Goal: Transaction & Acquisition: Purchase product/service

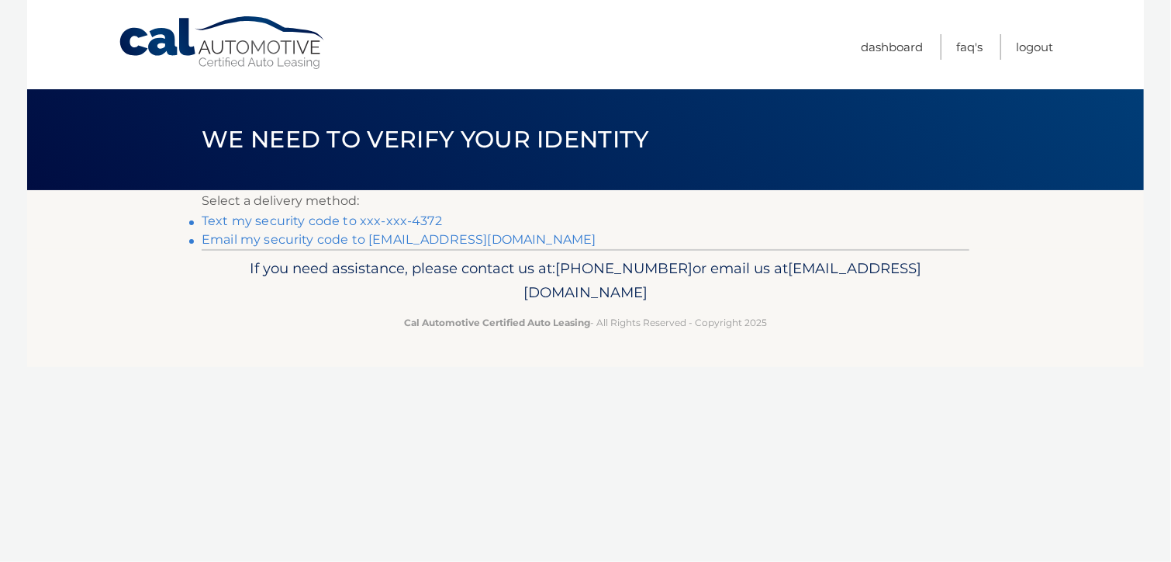
click at [413, 220] on link "Text my security code to xxx-xxx-4372" at bounding box center [322, 220] width 240 height 15
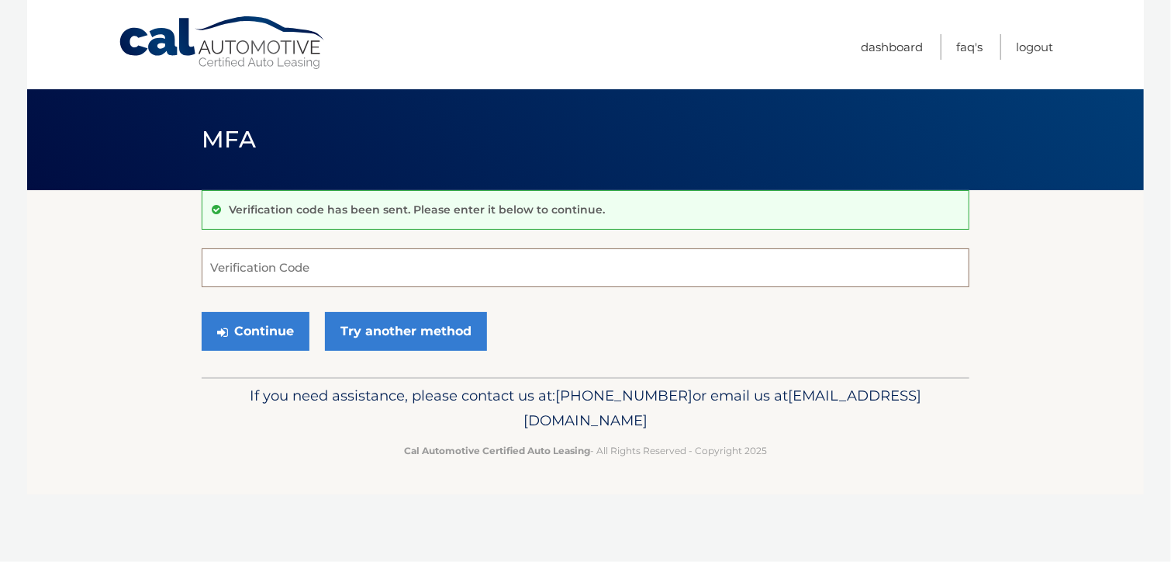
click at [311, 266] on input "Verification Code" at bounding box center [586, 267] width 768 height 39
type input "769528"
click at [248, 332] on button "Continue" at bounding box center [256, 331] width 108 height 39
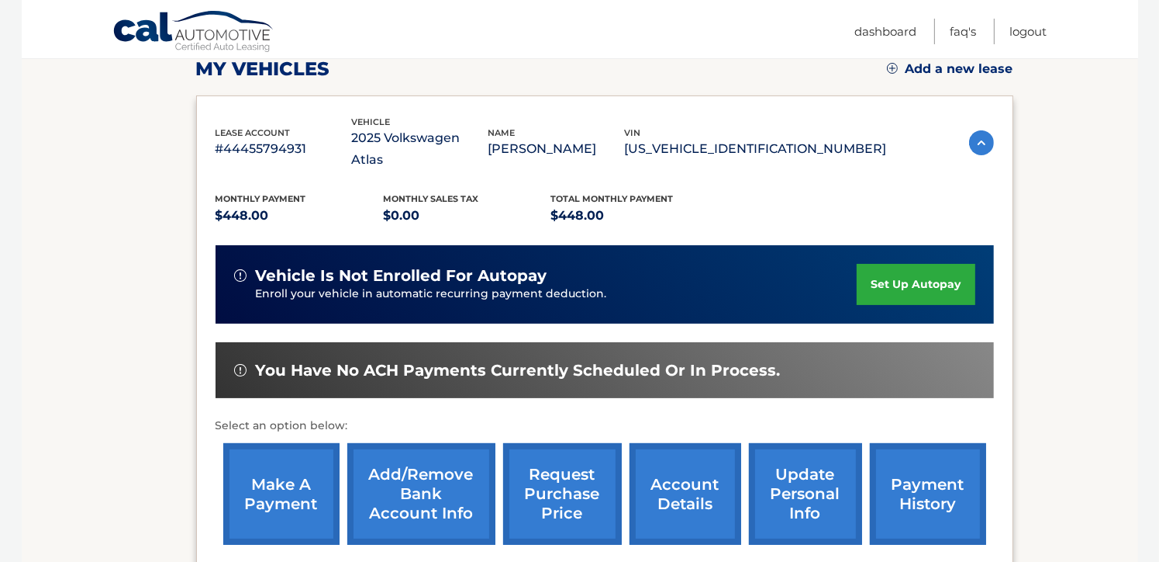
scroll to position [229, 0]
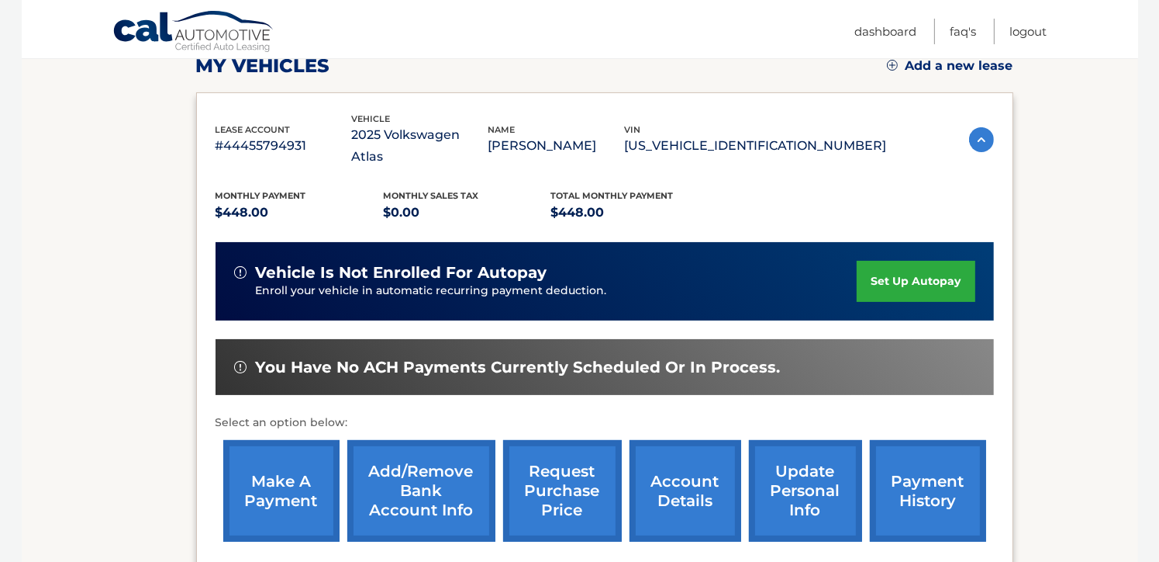
click at [278, 472] on link "make a payment" at bounding box center [281, 491] width 116 height 102
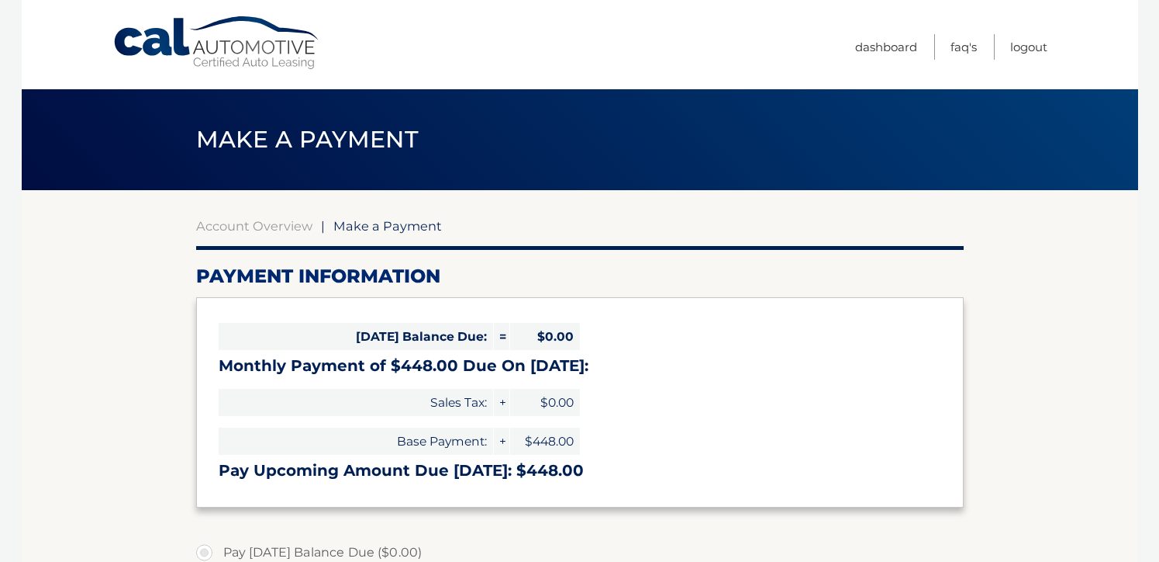
select select "MTZhMmUzZmYtM2IzYS00ODUwLTgxYTAtNzZlZjBiOGM0OGMy"
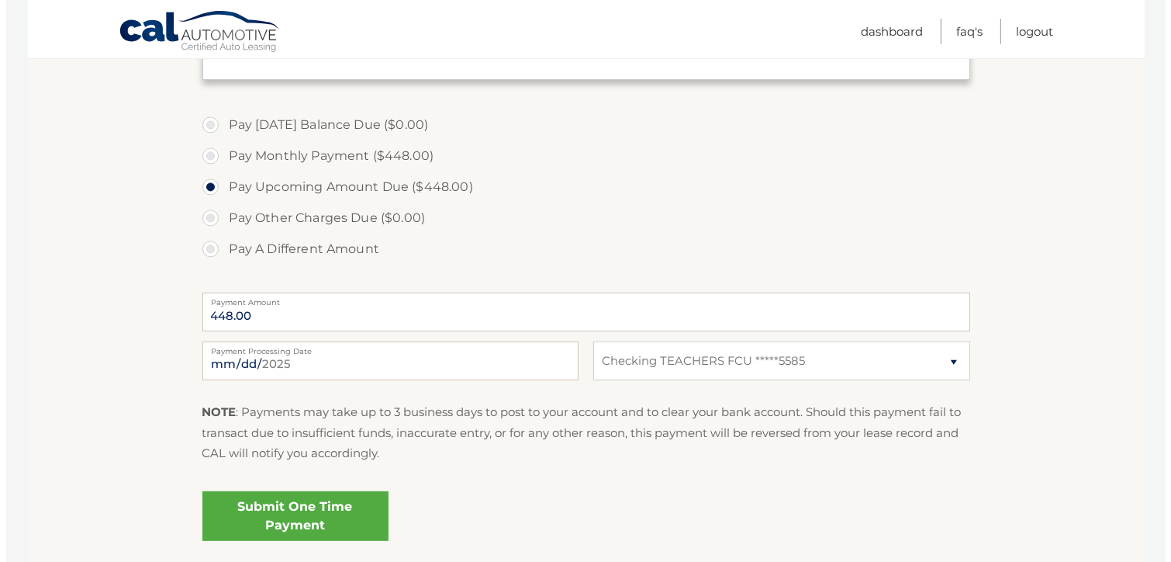
scroll to position [428, 0]
click at [279, 519] on link "Submit One Time Payment" at bounding box center [289, 515] width 186 height 50
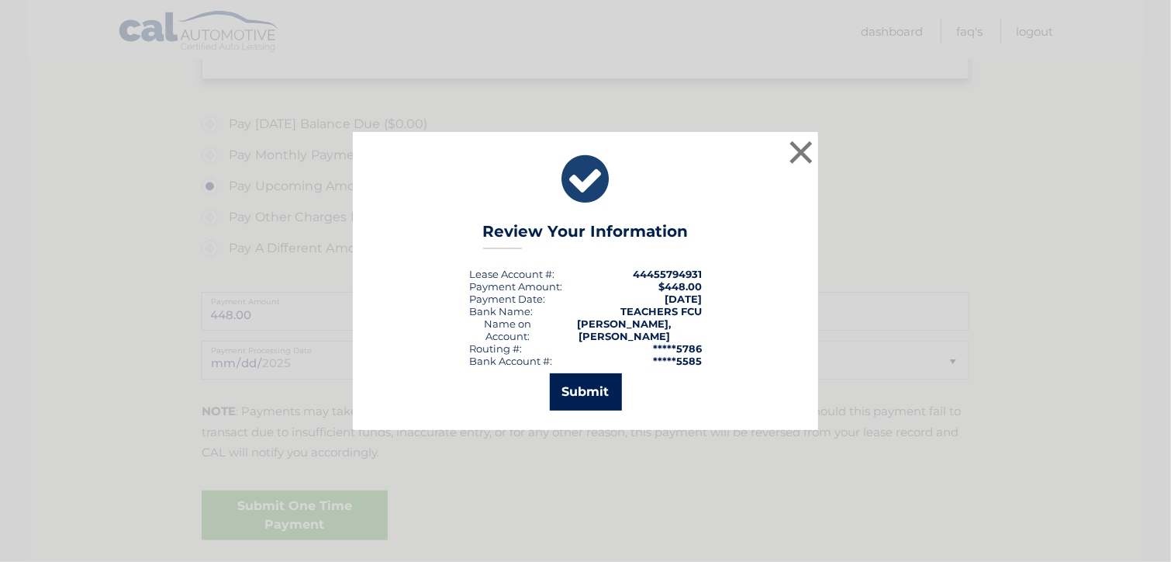
click at [579, 393] on button "Submit" at bounding box center [586, 391] width 72 height 37
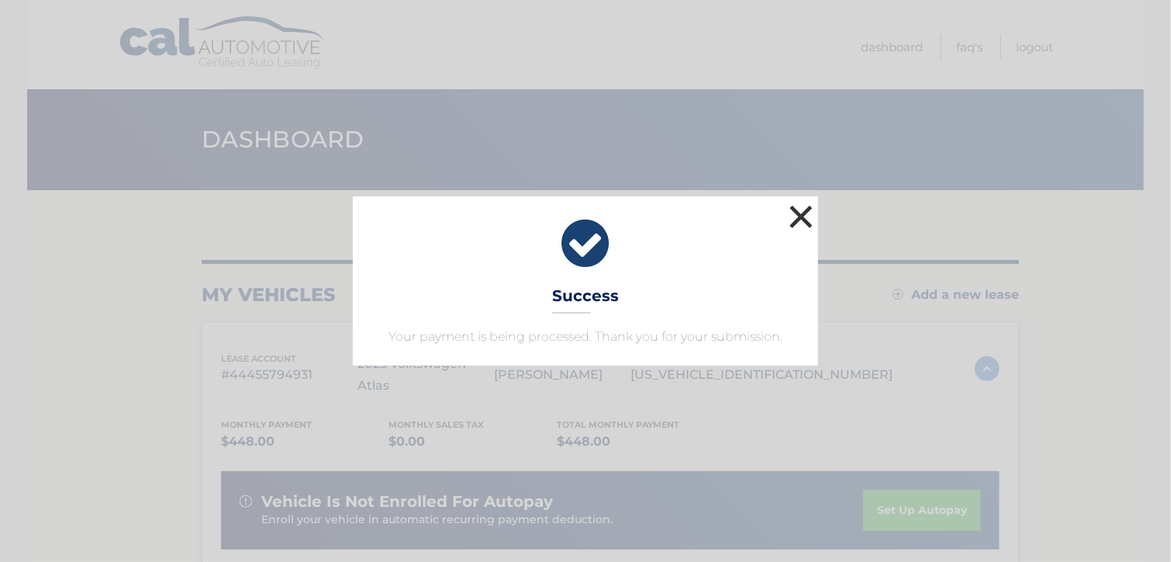
click at [794, 215] on button "×" at bounding box center [801, 216] width 31 height 31
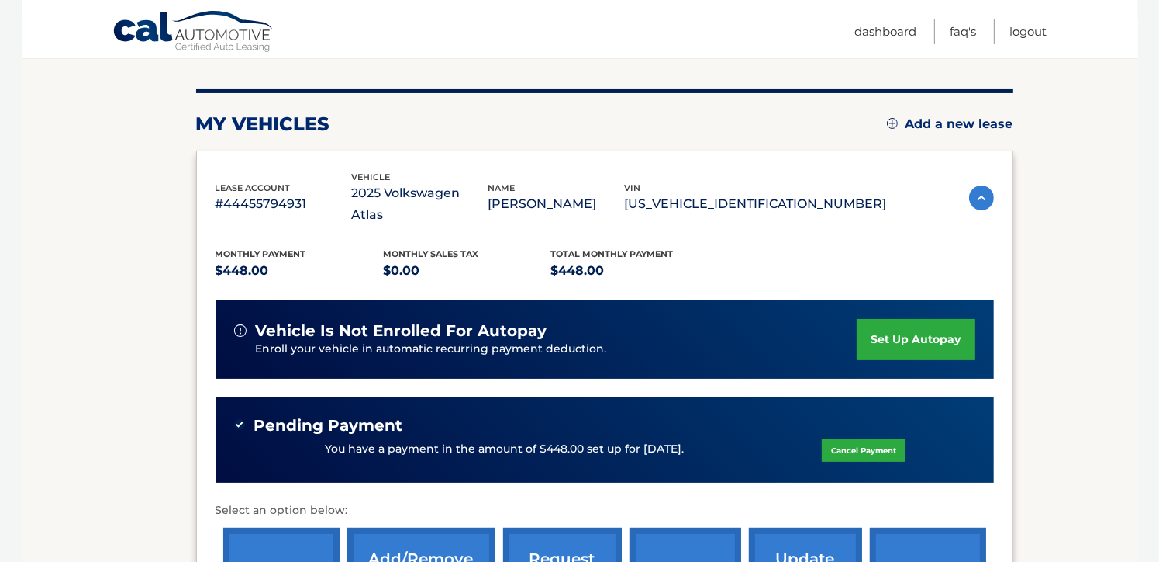
scroll to position [171, 0]
click at [1033, 30] on link "Logout" at bounding box center [1029, 32] width 37 height 26
